Goal: Task Accomplishment & Management: Use online tool/utility

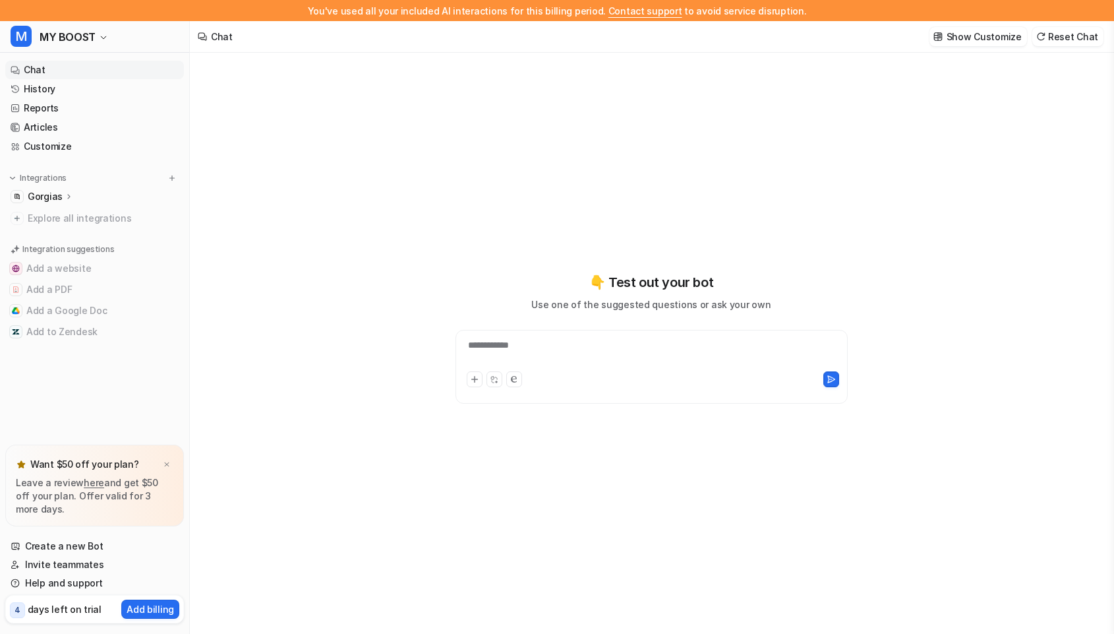
click at [56, 199] on p "Gorgias" at bounding box center [45, 196] width 35 height 13
click at [53, 218] on p "Overview" at bounding box center [59, 215] width 42 height 13
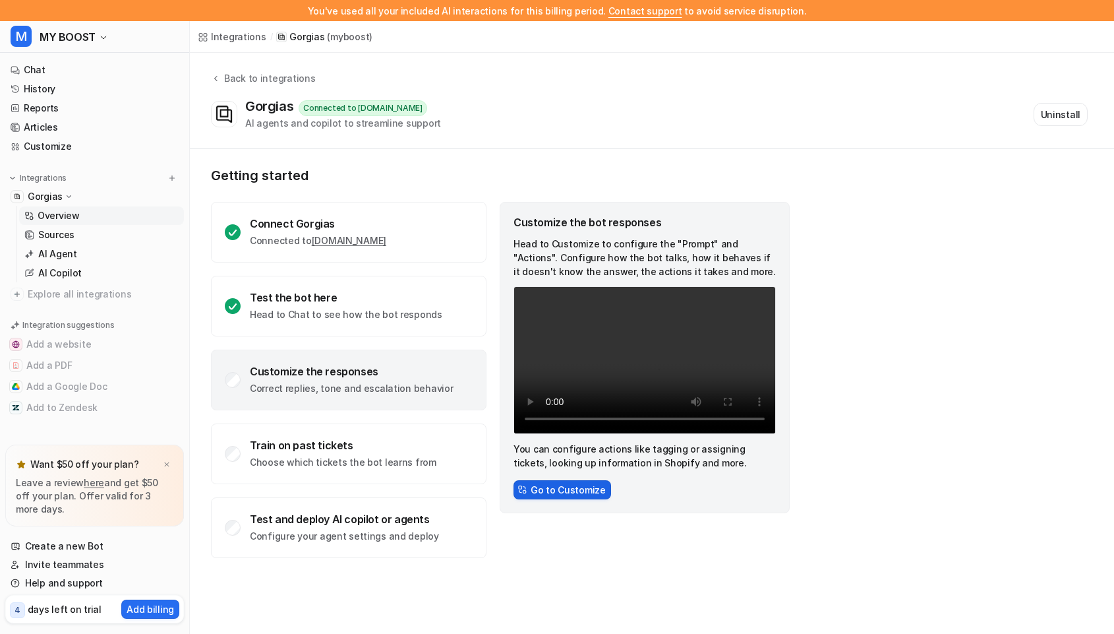
click at [549, 497] on button "Go to Customize" at bounding box center [563, 489] width 98 height 19
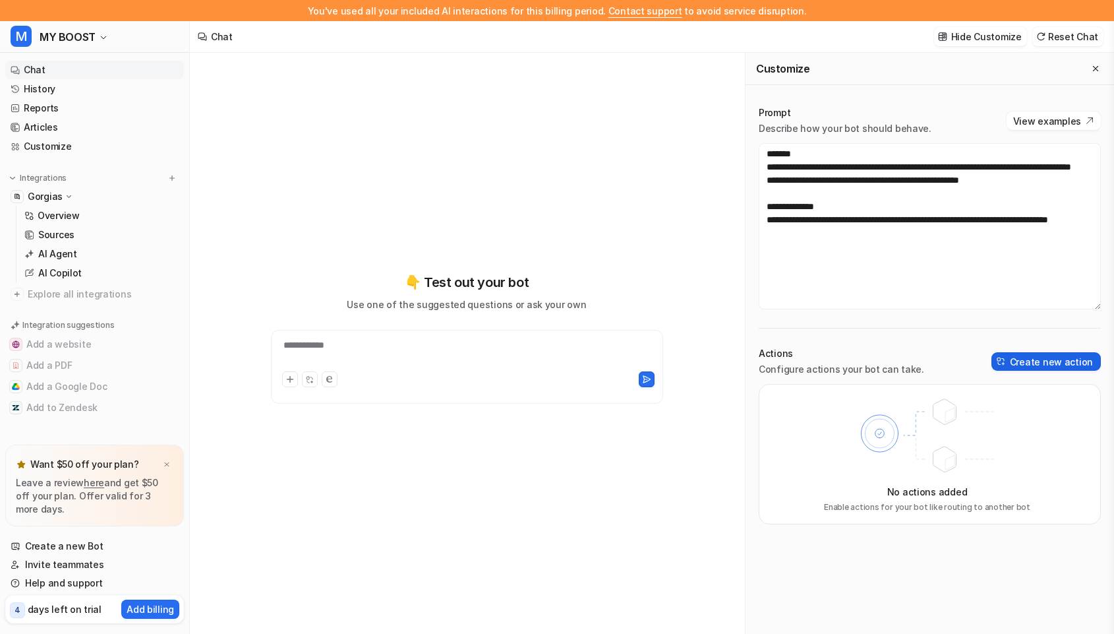
click at [1006, 365] on img at bounding box center [1001, 361] width 9 height 9
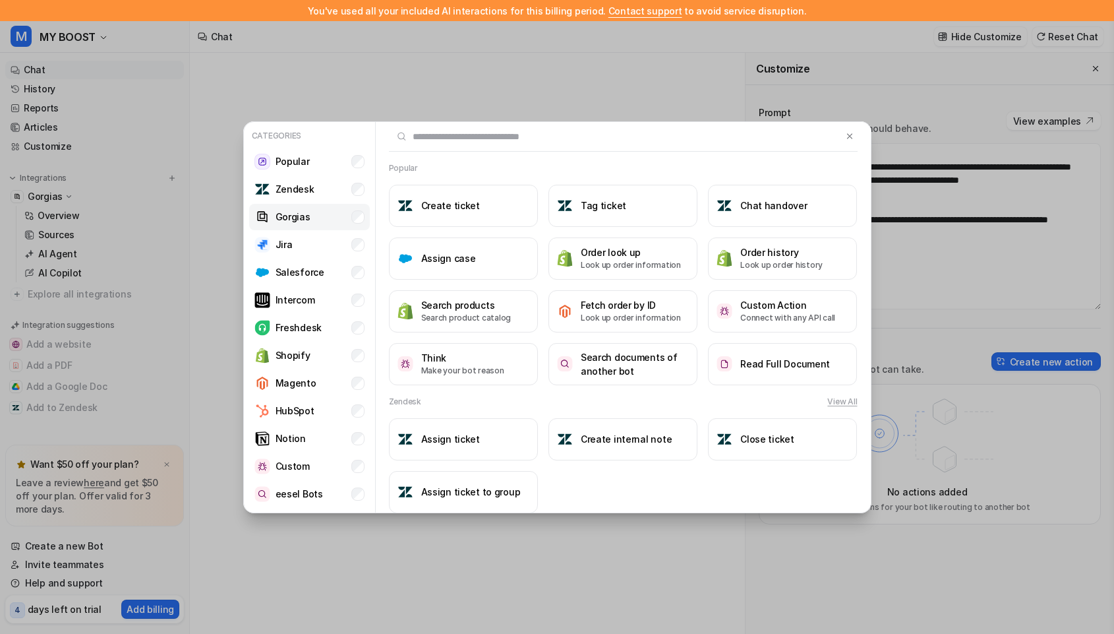
click at [294, 221] on p "Gorgias" at bounding box center [293, 217] width 35 height 14
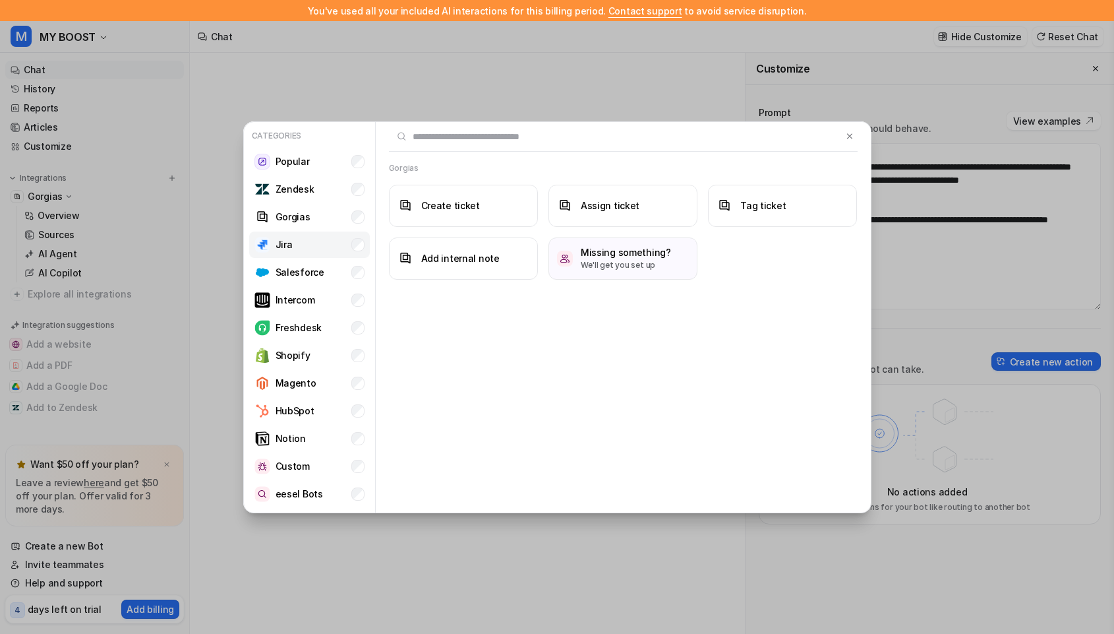
click at [303, 238] on li "Jira" at bounding box center [309, 244] width 121 height 26
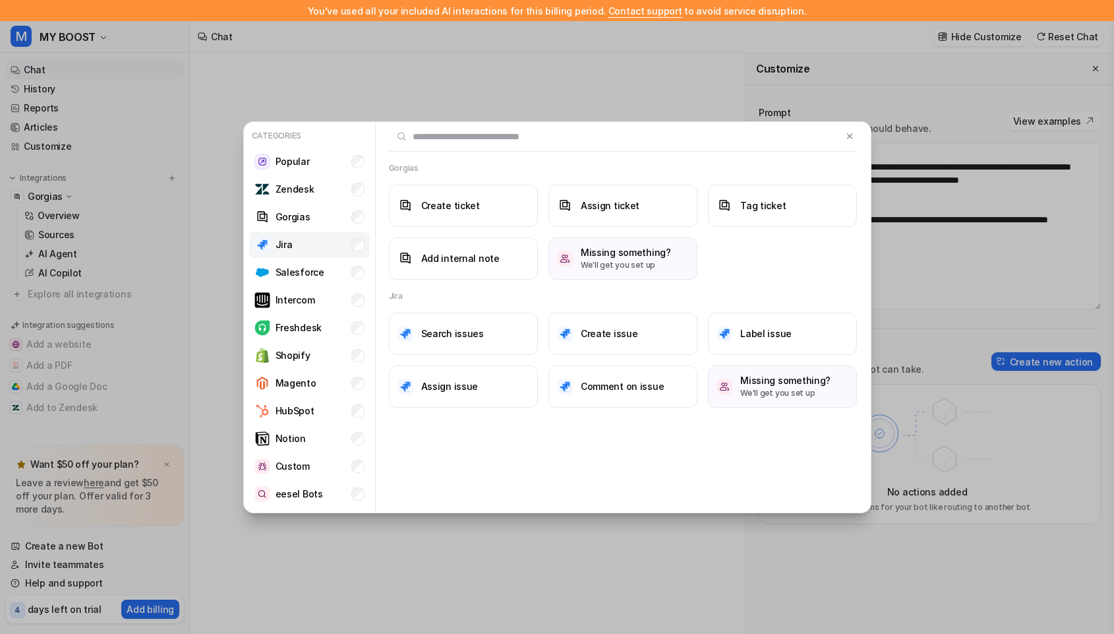
click at [308, 234] on li "Jira" at bounding box center [309, 244] width 121 height 26
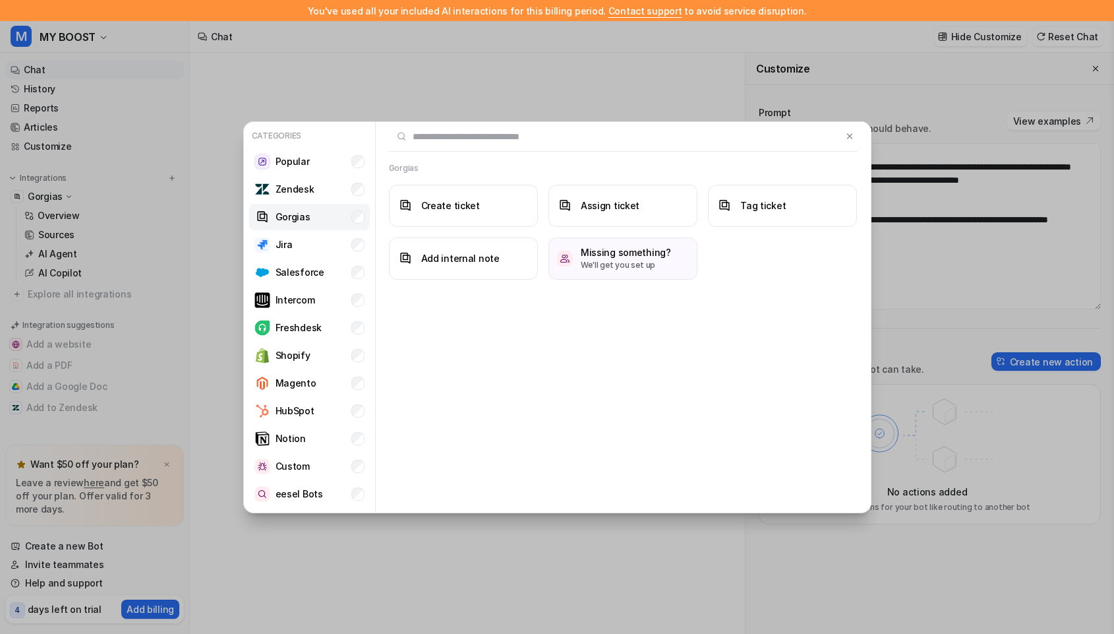
click at [309, 221] on li "Gorgias" at bounding box center [309, 217] width 121 height 26
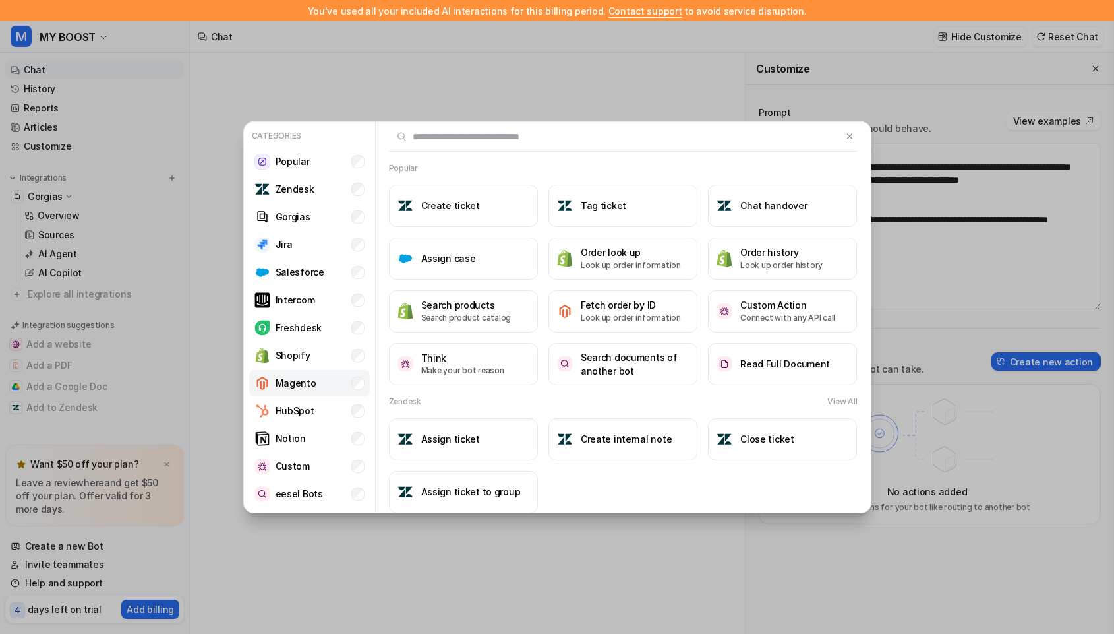
click at [320, 371] on li "Magento" at bounding box center [309, 383] width 121 height 26
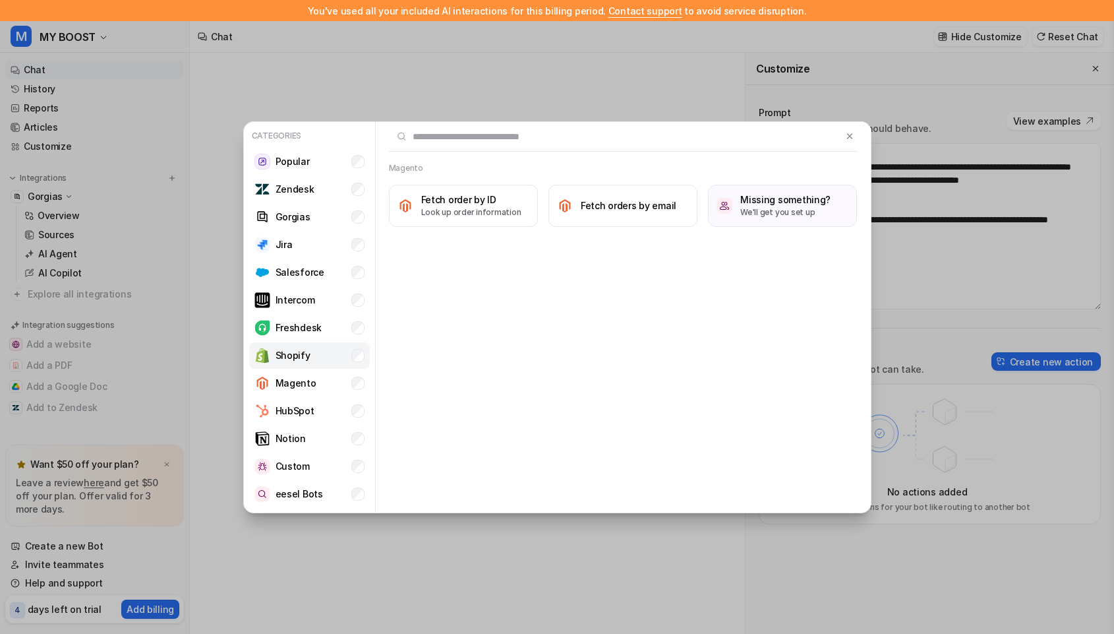
click at [317, 351] on li "Shopify" at bounding box center [309, 355] width 121 height 26
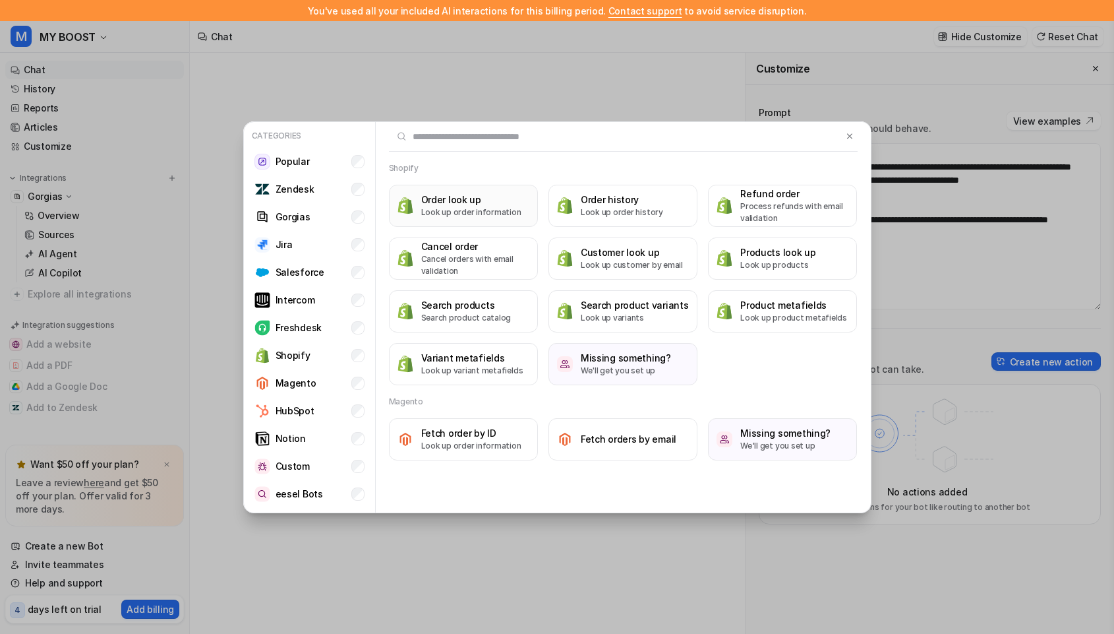
click at [438, 215] on p "Look up order information" at bounding box center [471, 212] width 100 height 12
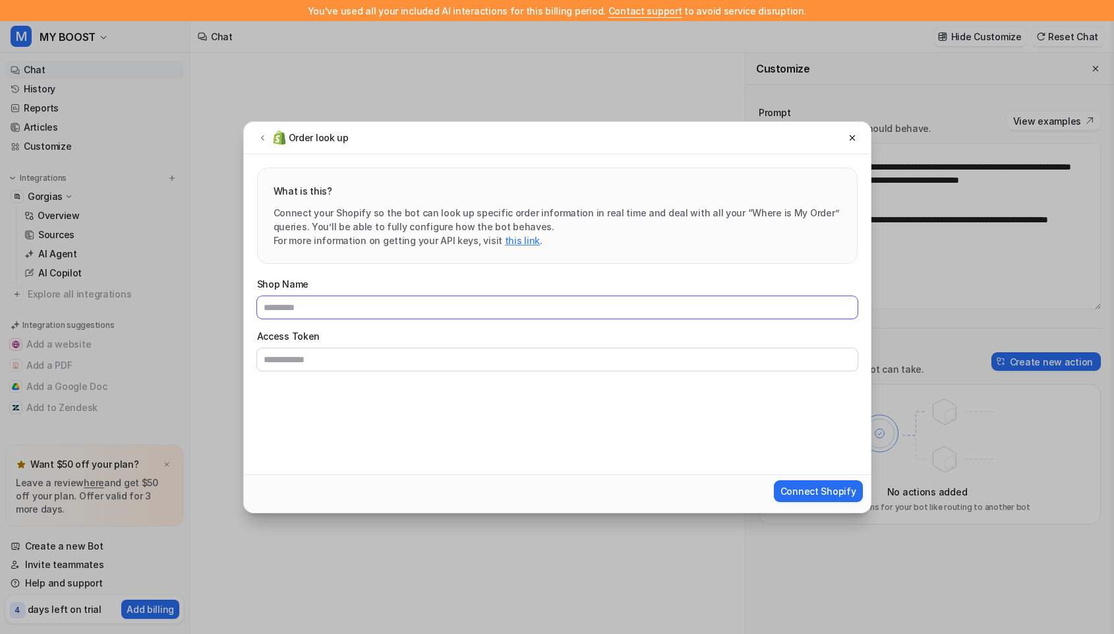
click at [344, 315] on input "Shop Name" at bounding box center [557, 307] width 601 height 22
click at [326, 359] on input "Access Token" at bounding box center [557, 359] width 601 height 22
click at [326, 351] on input "Access Token" at bounding box center [557, 359] width 601 height 22
click at [505, 237] on link "this link" at bounding box center [522, 240] width 35 height 11
click at [358, 94] on div "Order look up What is this? Connect your Shopify so the bot can look up specifi…" at bounding box center [558, 317] width 650 height 634
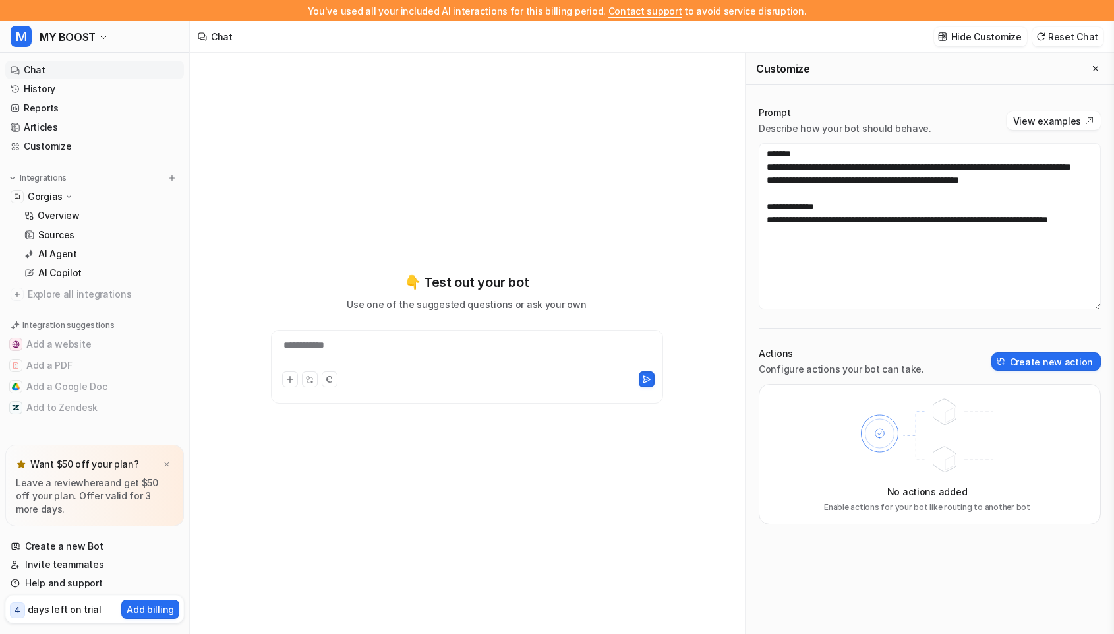
click at [58, 192] on p "Gorgias" at bounding box center [45, 196] width 35 height 13
